Goal: Information Seeking & Learning: Learn about a topic

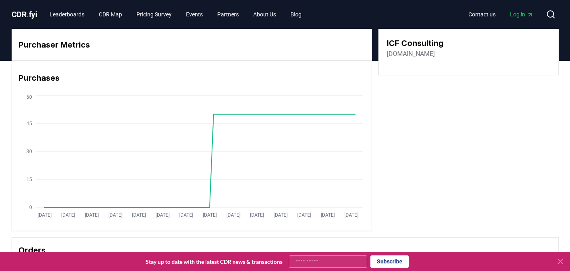
click at [30, 14] on span "CDR . fyi" at bounding box center [25, 15] width 26 height 10
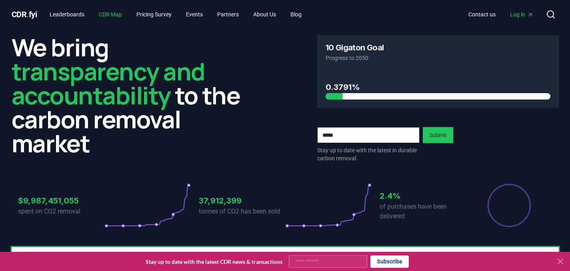
click at [119, 14] on link "CDR Map" at bounding box center [110, 14] width 36 height 14
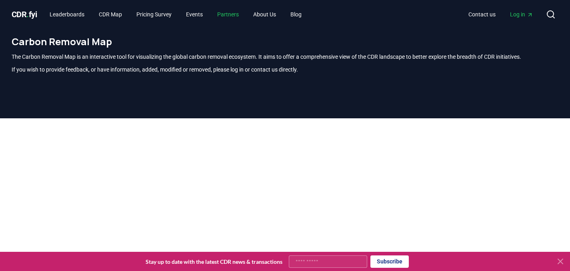
click at [236, 14] on link "Partners" at bounding box center [228, 14] width 34 height 14
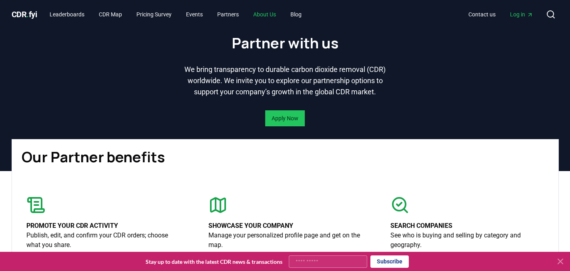
click at [277, 14] on link "About Us" at bounding box center [265, 14] width 36 height 14
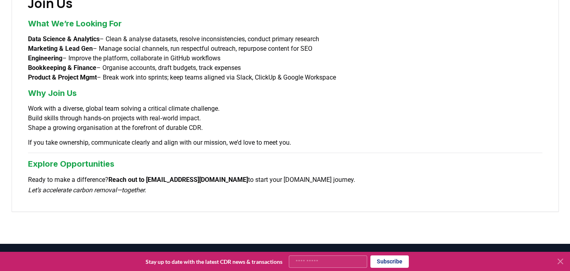
scroll to position [706, 0]
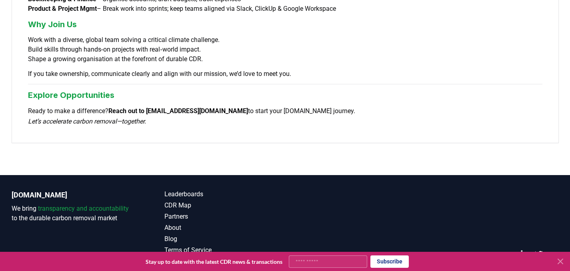
click at [526, 250] on icon "LinkedIn" at bounding box center [524, 253] width 7 height 7
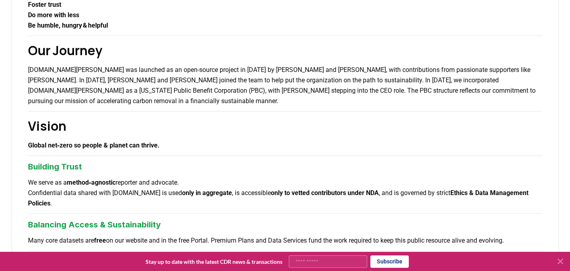
scroll to position [0, 0]
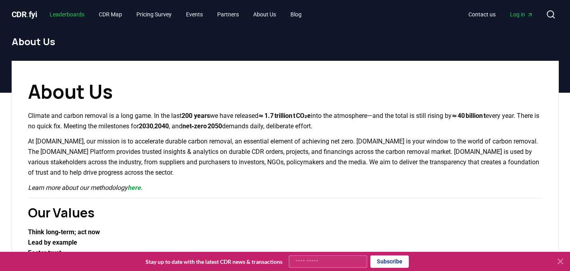
click at [76, 13] on link "Leaderboards" at bounding box center [67, 14] width 48 height 14
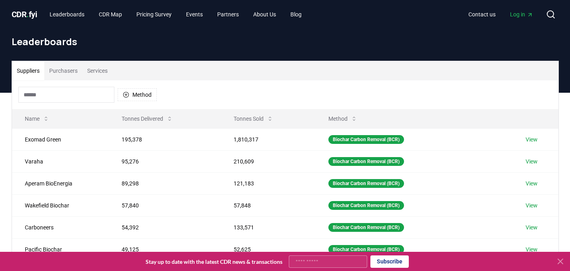
click at [81, 96] on input at bounding box center [66, 95] width 96 height 16
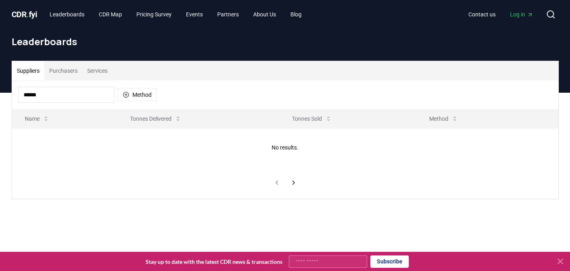
type input "*******"
type input "**********"
type input "****"
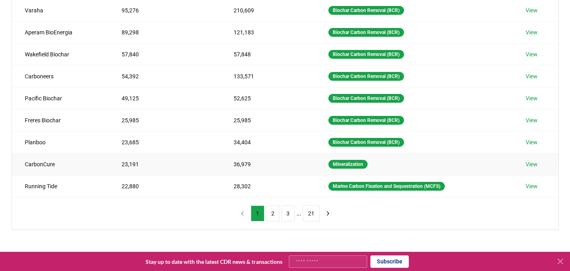
scroll to position [166, 0]
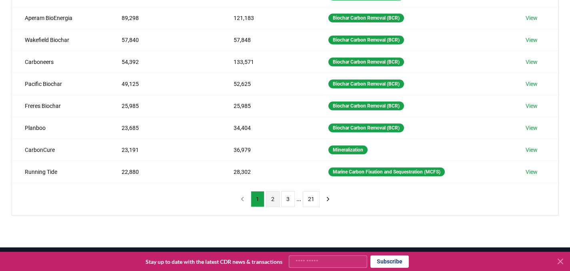
click at [271, 202] on button "2" at bounding box center [273, 199] width 14 height 16
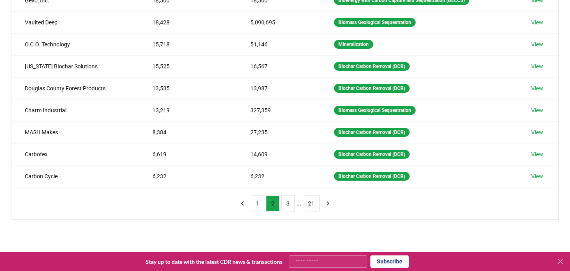
scroll to position [188, 0]
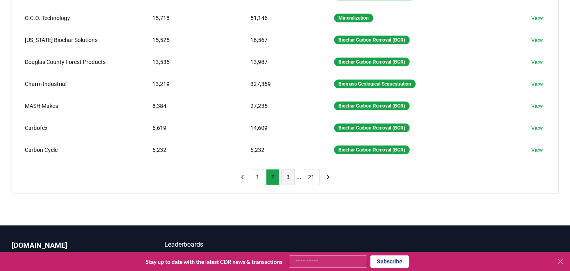
click at [288, 179] on button "3" at bounding box center [288, 177] width 14 height 16
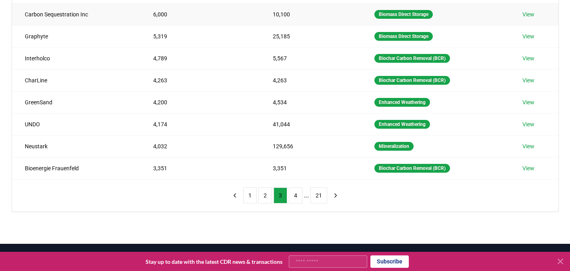
scroll to position [254, 0]
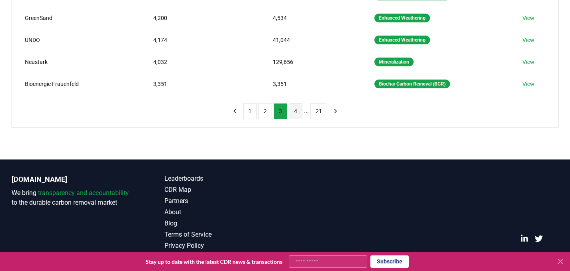
click at [299, 111] on button "4" at bounding box center [296, 111] width 14 height 16
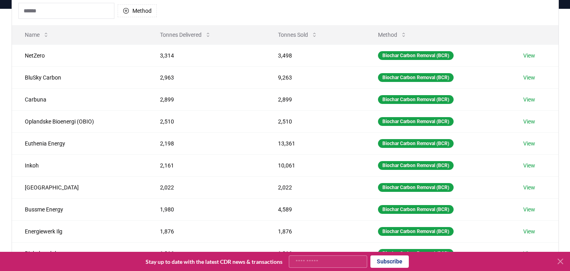
scroll to position [0, 0]
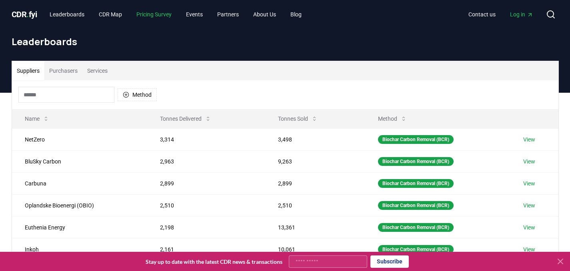
click at [143, 8] on link "Pricing Survey" at bounding box center [154, 14] width 48 height 14
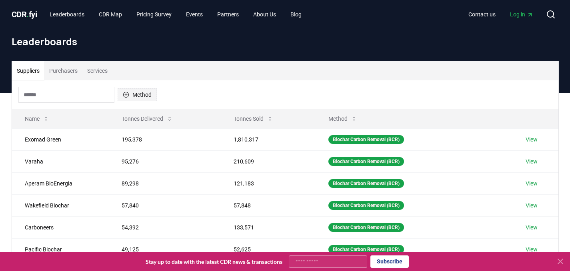
click at [133, 93] on button "Method" at bounding box center [137, 94] width 39 height 13
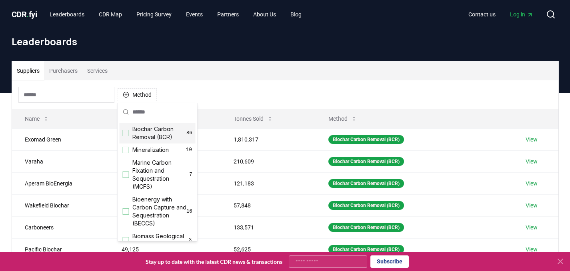
click at [181, 95] on div "Method" at bounding box center [285, 94] width 546 height 29
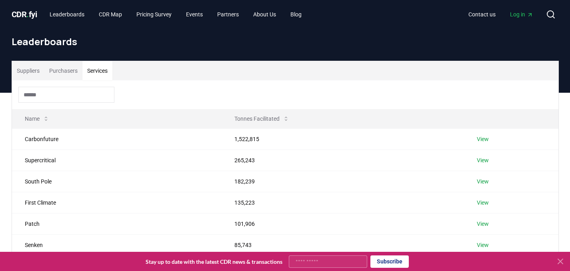
click at [101, 73] on button "Services" at bounding box center [97, 70] width 30 height 19
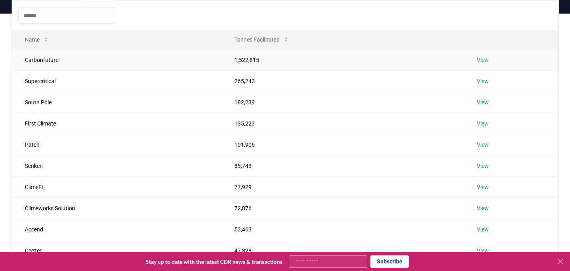
scroll to position [50, 0]
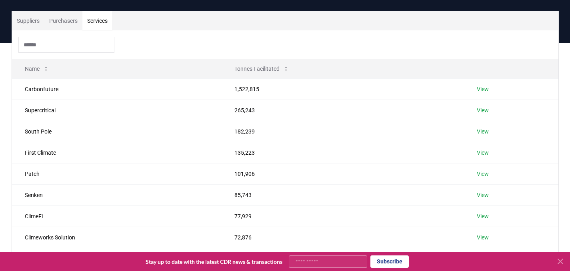
click at [64, 43] on input at bounding box center [66, 45] width 96 height 16
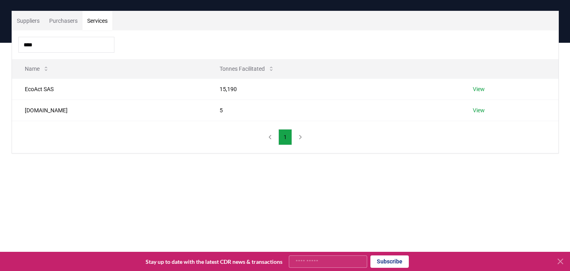
type input "*****"
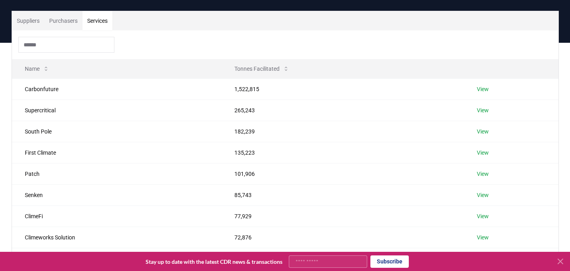
scroll to position [36, 0]
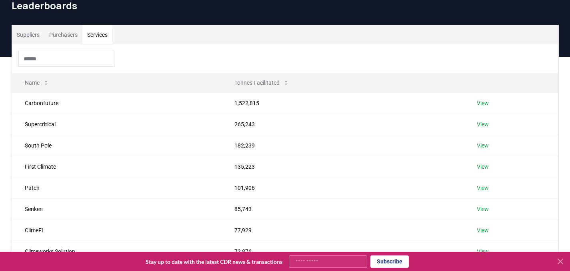
click at [166, 60] on div at bounding box center [285, 58] width 546 height 29
click at [483, 125] on link "View" at bounding box center [483, 124] width 12 height 8
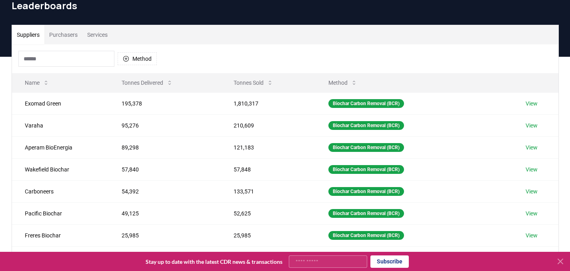
click at [91, 38] on button "Services" at bounding box center [97, 34] width 30 height 19
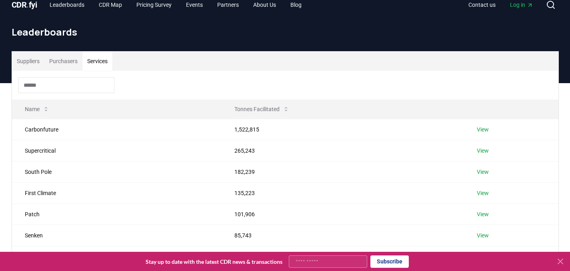
scroll to position [5, 0]
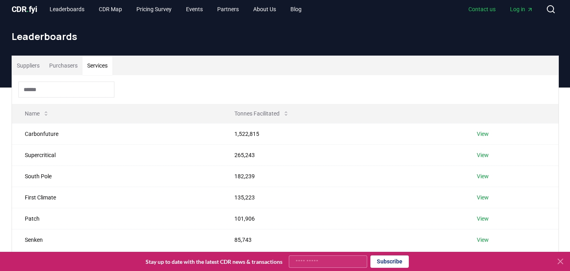
click at [476, 11] on link "Contact us" at bounding box center [482, 9] width 40 height 14
